Goal: Task Accomplishment & Management: Manage account settings

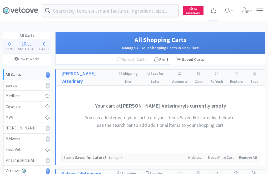
select select "1"
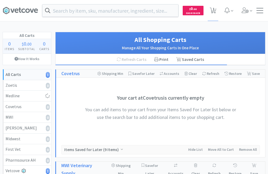
select select "1"
select select "2"
select select "1"
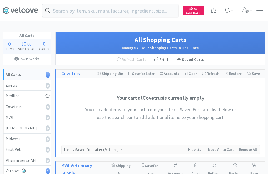
select select "10"
select select "1"
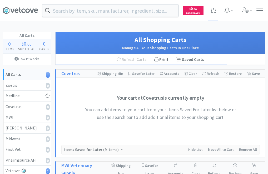
select select "1"
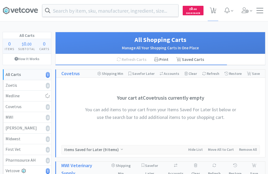
select select "4"
select select "1"
select select "10"
select select "4"
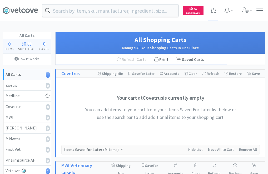
select select "2"
